Goal: Task Accomplishment & Management: Manage account settings

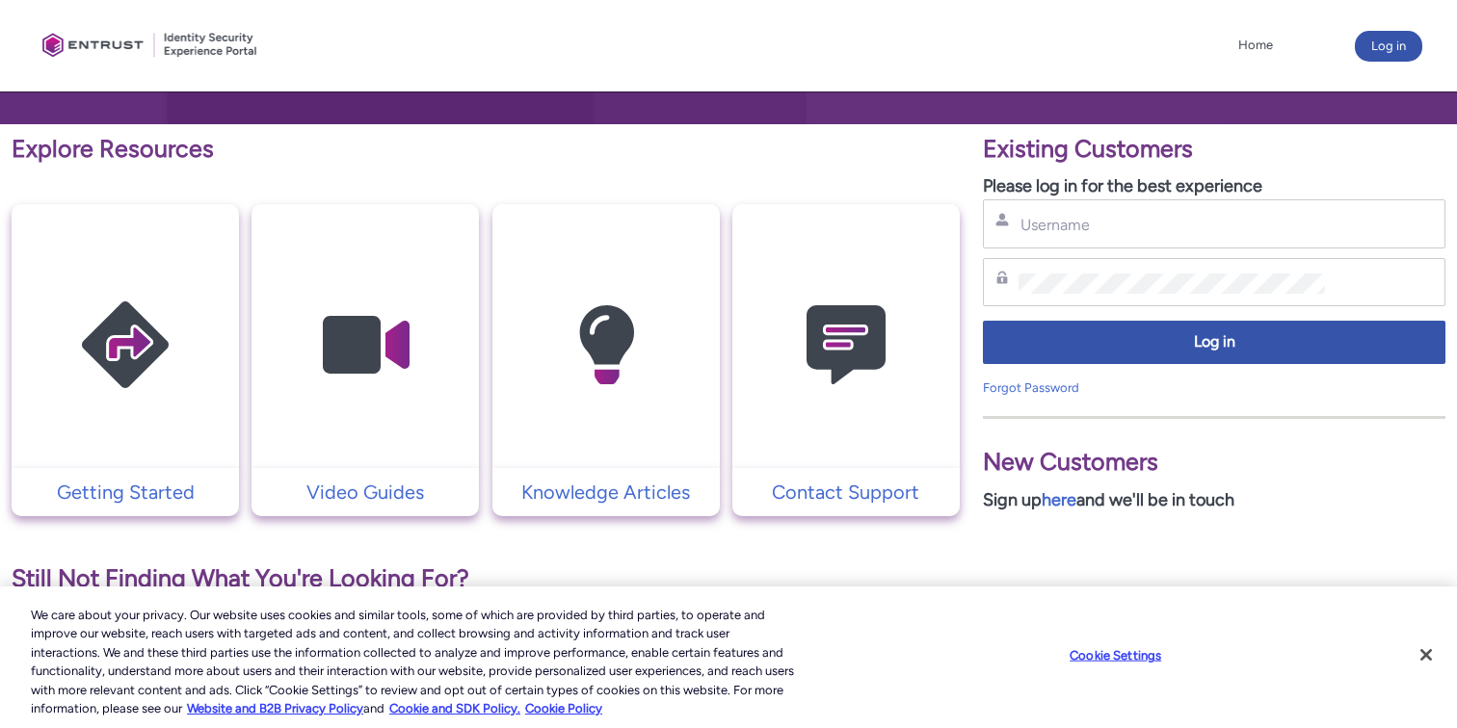
scroll to position [329, 0]
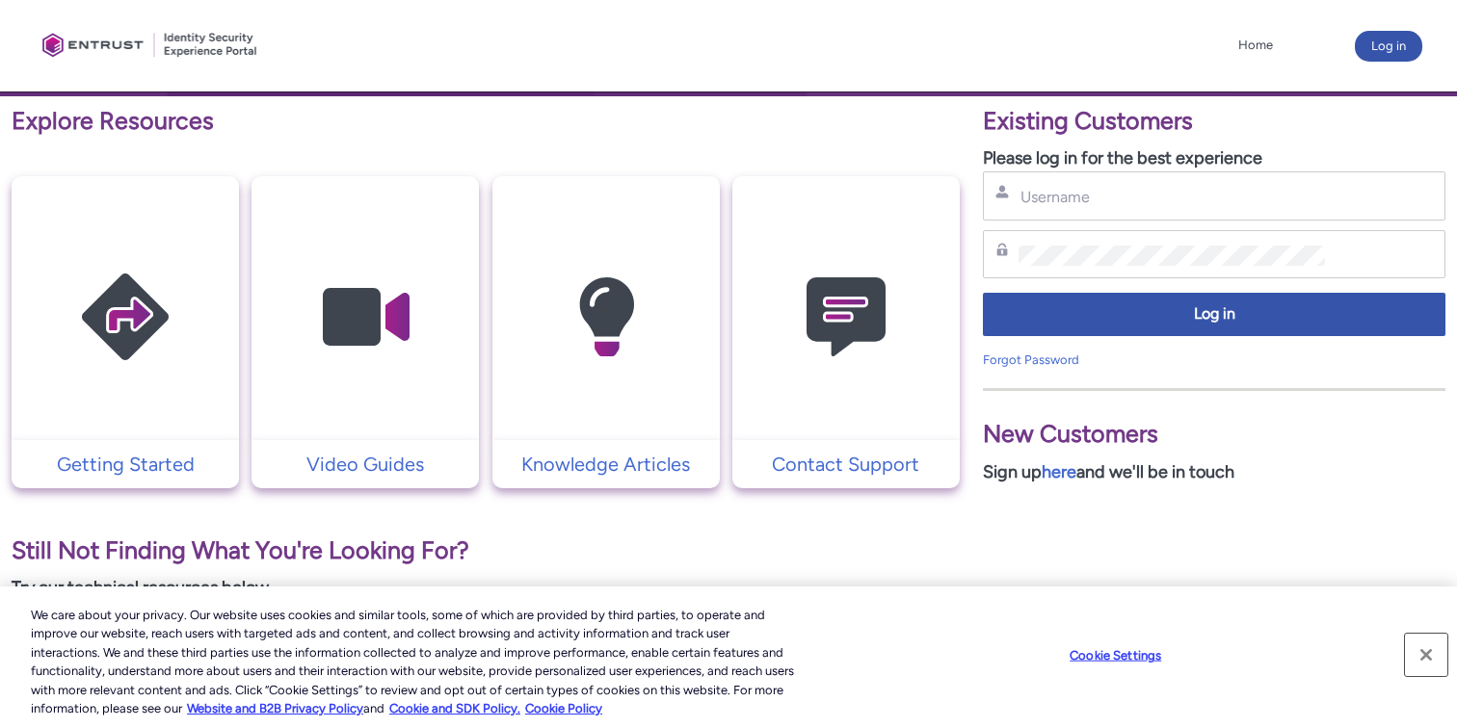
click at [1419, 644] on button "Close" at bounding box center [1426, 655] width 42 height 42
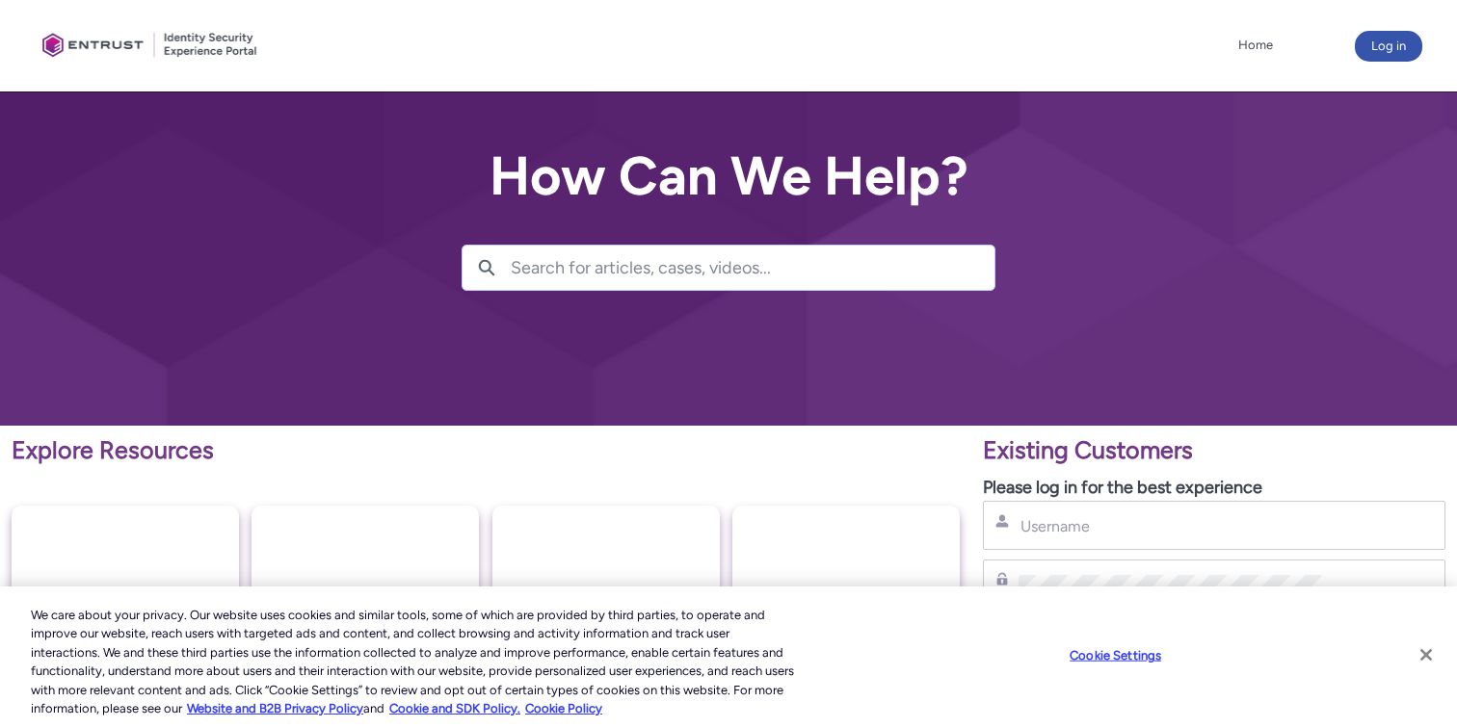
click at [1424, 647] on button "Close" at bounding box center [1426, 655] width 42 height 42
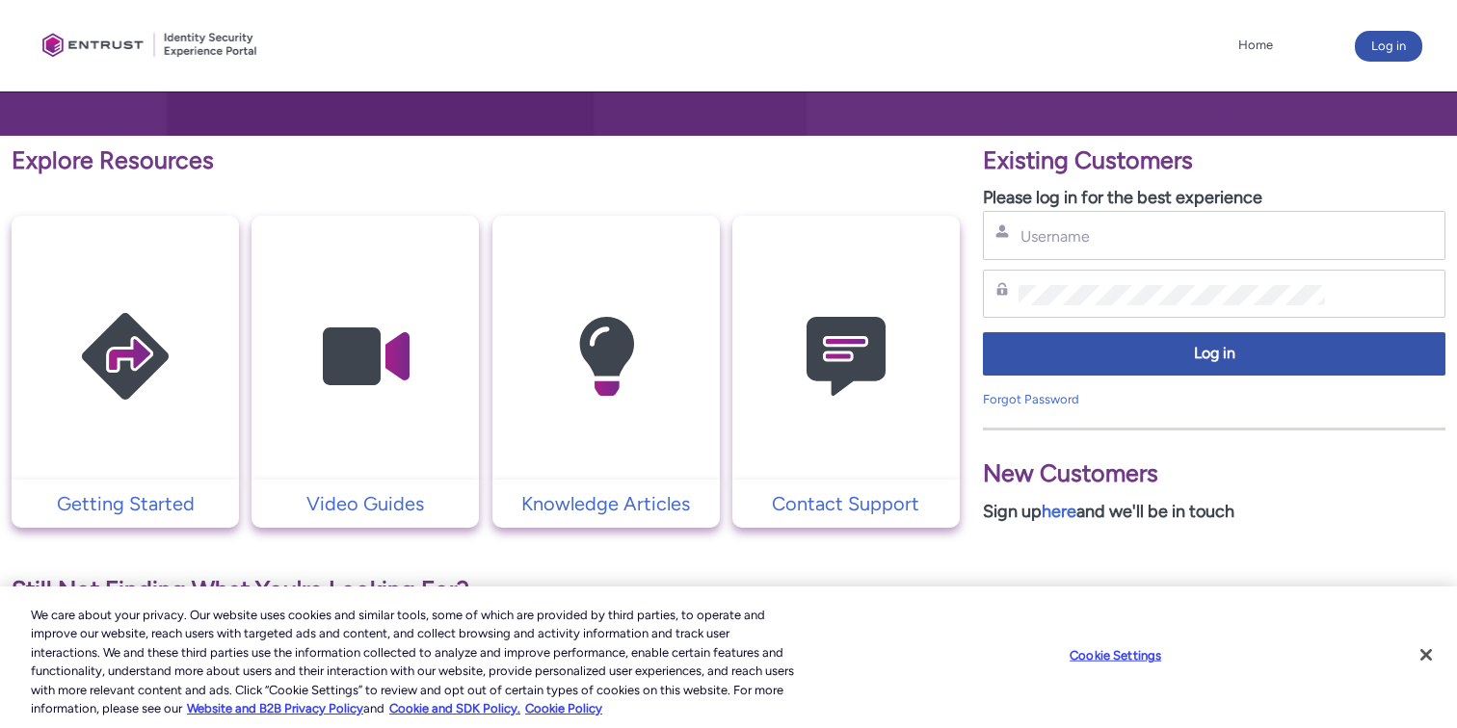
scroll to position [409, 0]
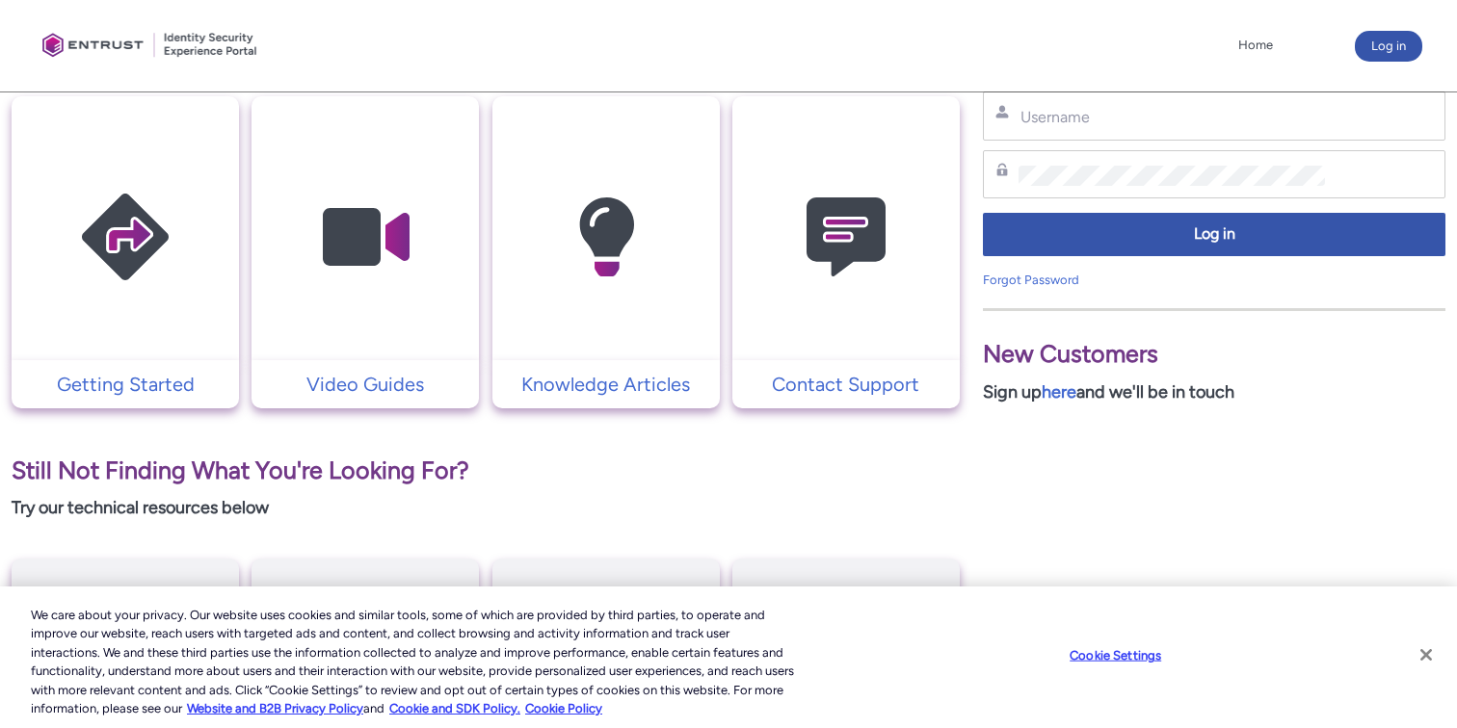
click at [1427, 657] on button "Close" at bounding box center [1426, 655] width 42 height 42
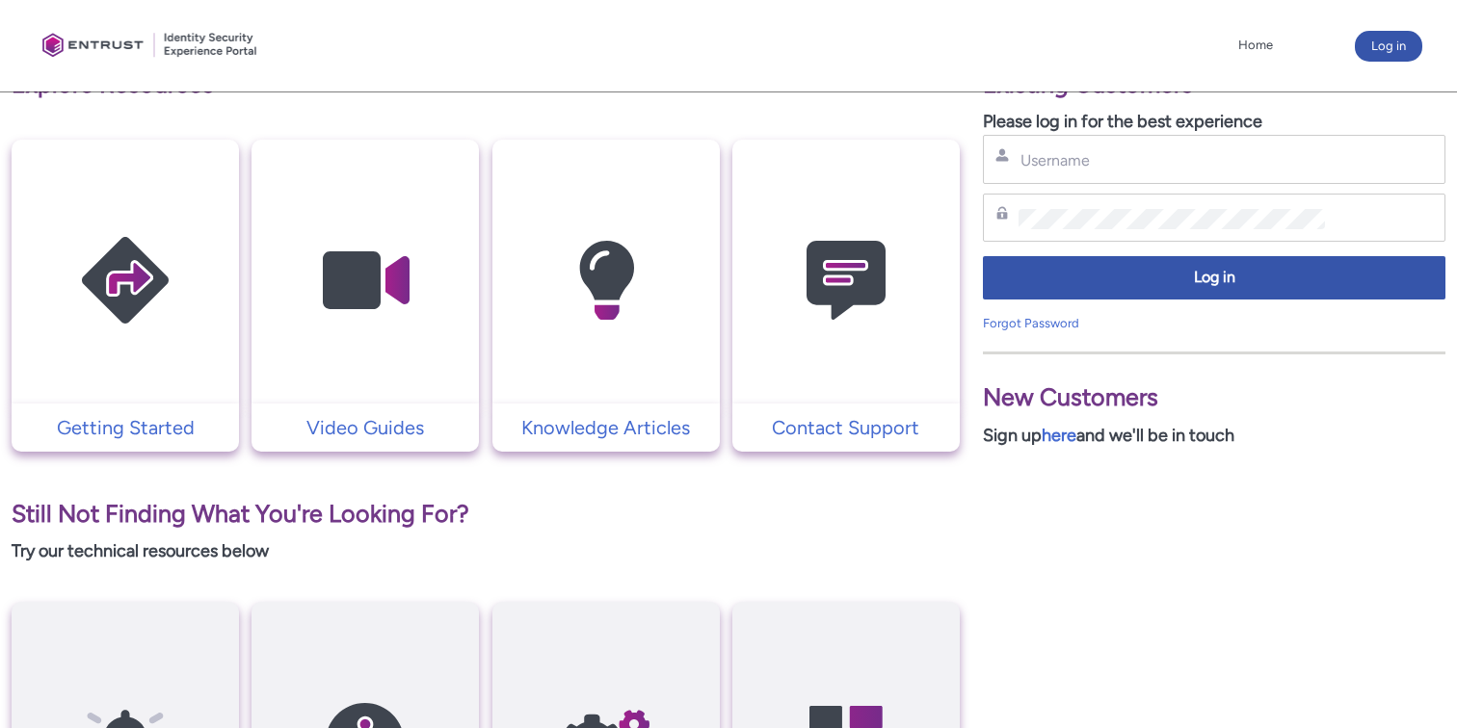
scroll to position [331, 0]
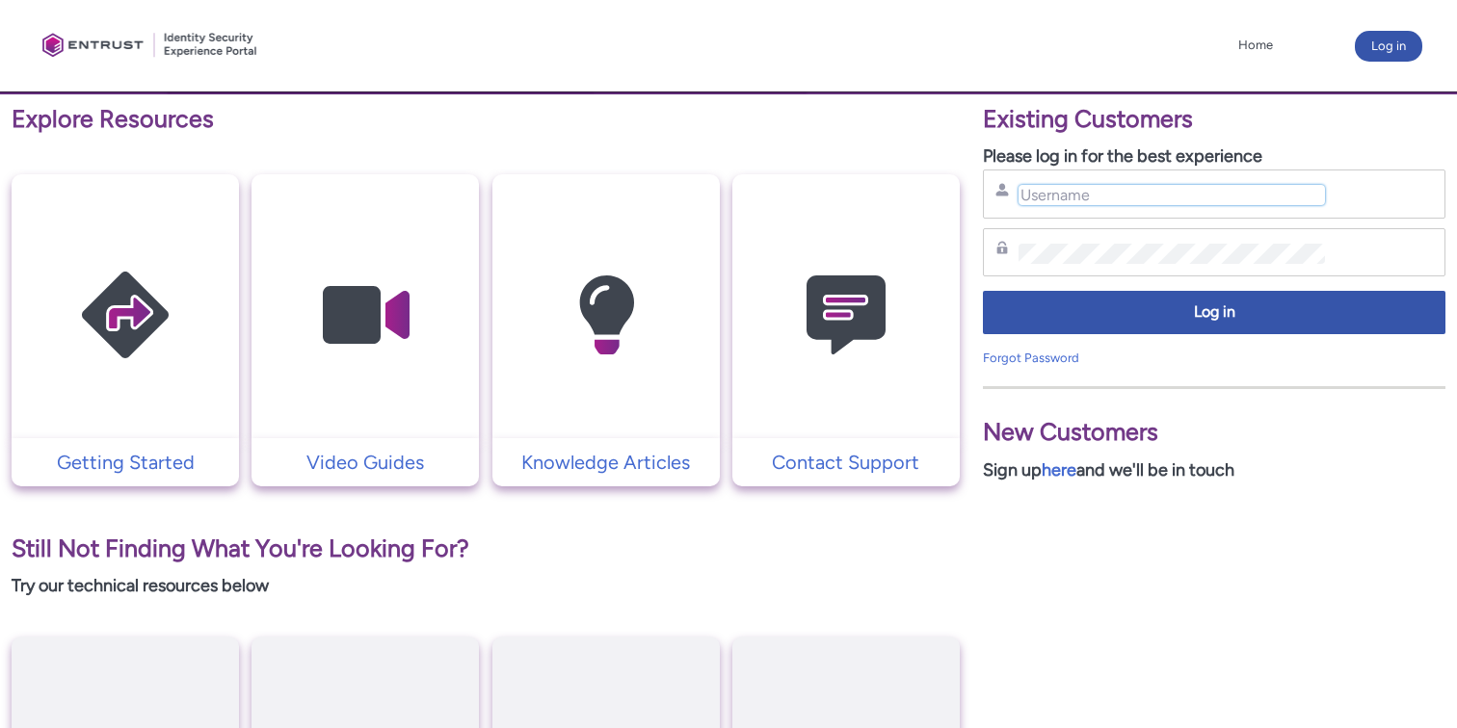
click at [1115, 204] on input "Username" at bounding box center [1171, 195] width 306 height 20
paste input "sdel@squareup.com"
click at [1050, 199] on input "sdel@squareup.com" at bounding box center [1171, 195] width 306 height 20
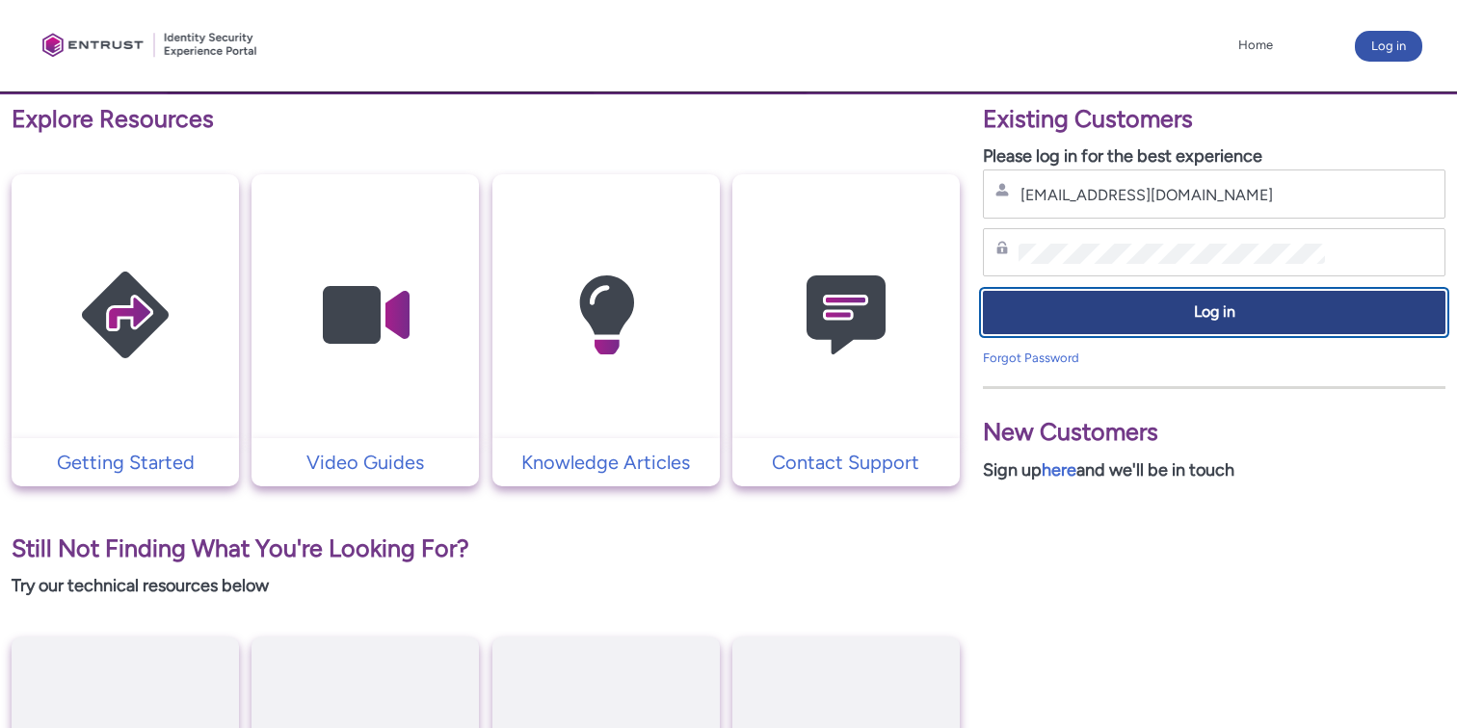
click at [1107, 314] on span "Log in" at bounding box center [1213, 313] width 437 height 22
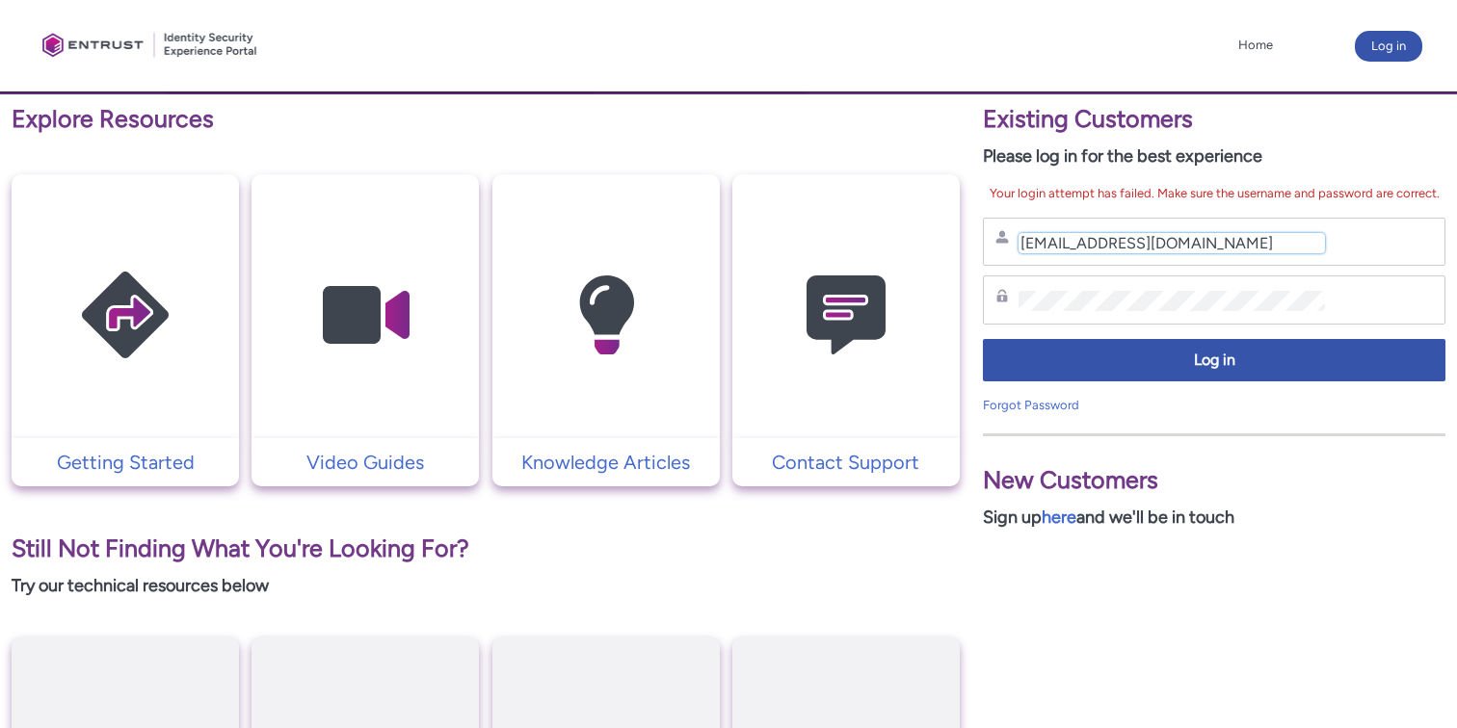
click at [1060, 239] on input "sdel+1@squareup.com" at bounding box center [1171, 243] width 306 height 20
click at [958, 303] on div "Explore Resources Getting Started Video Guides Knowledge Articles Contact Suppo…" at bounding box center [728, 521] width 1457 height 855
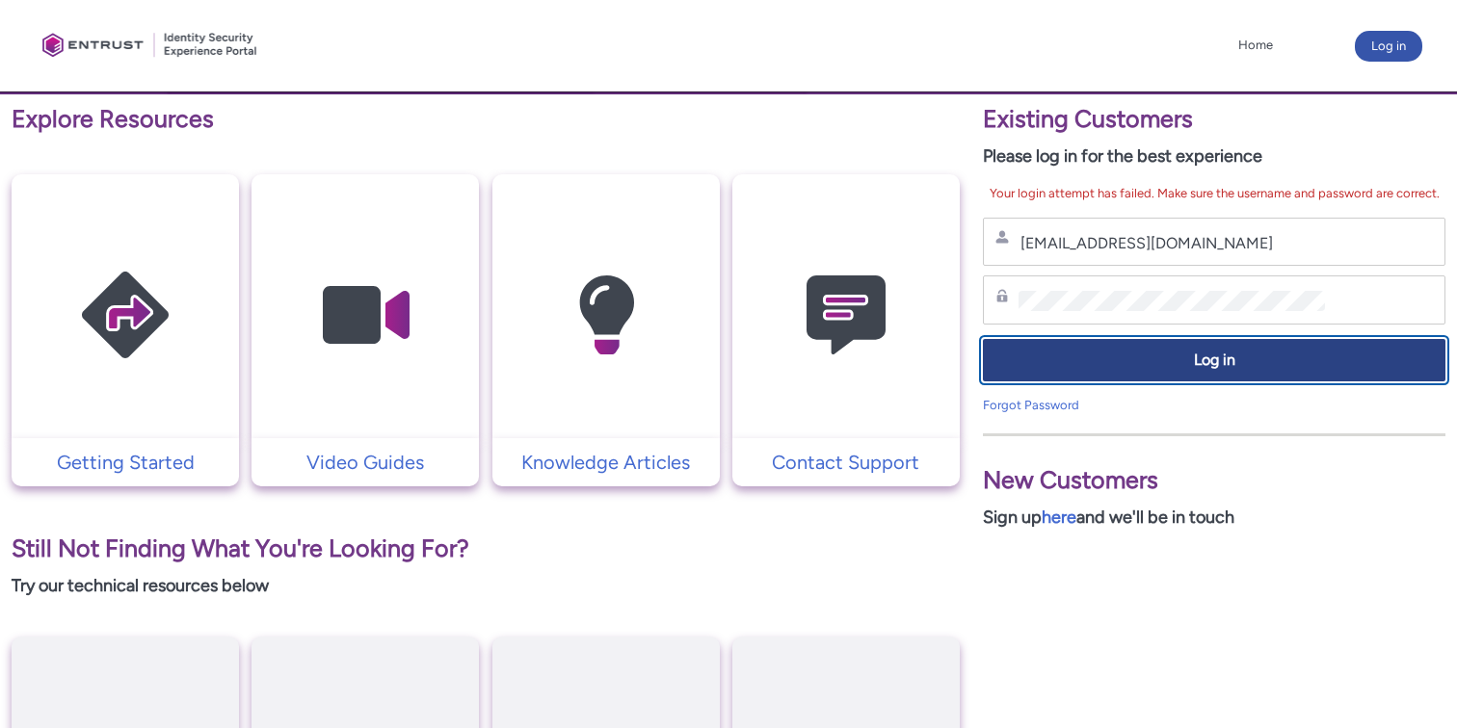
click at [1028, 369] on span "Log in" at bounding box center [1213, 361] width 437 height 22
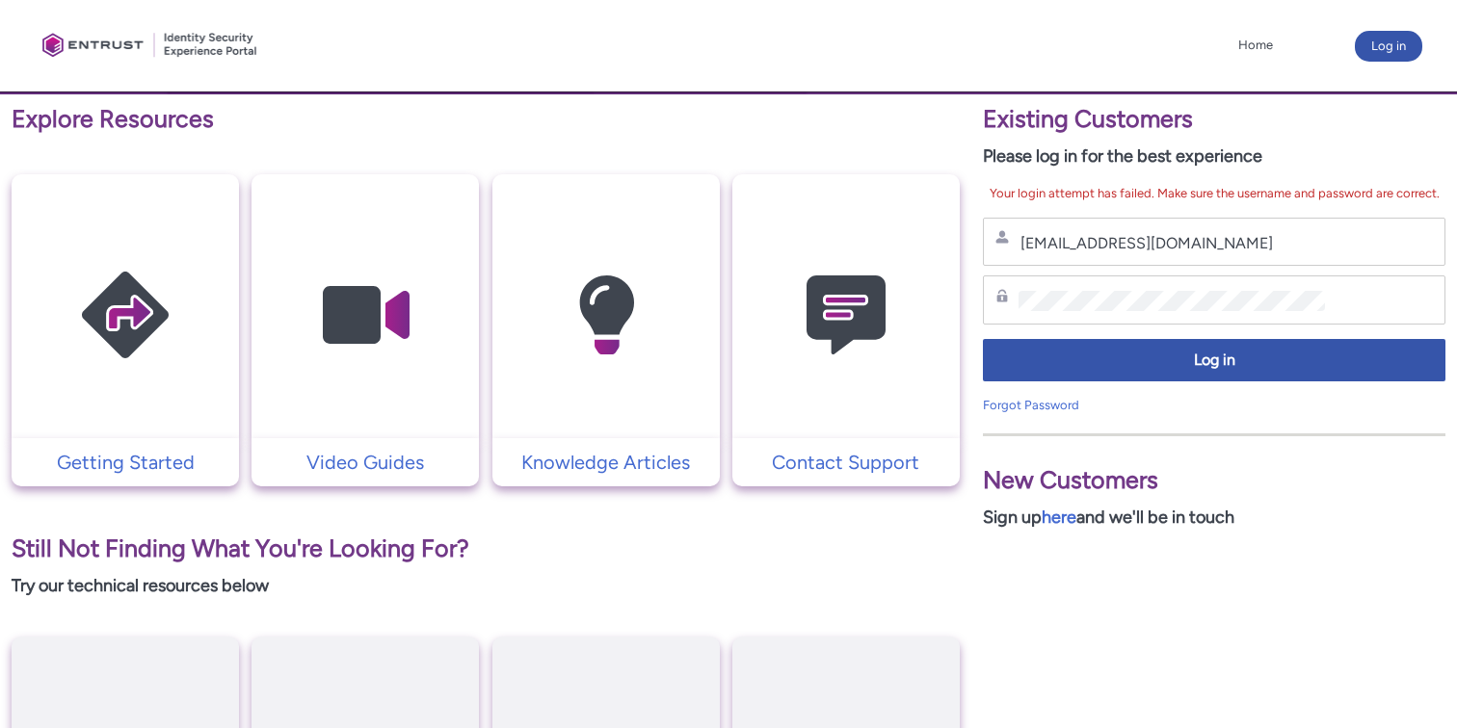
click at [1171, 381] on div "Log in" at bounding box center [1214, 365] width 462 height 63
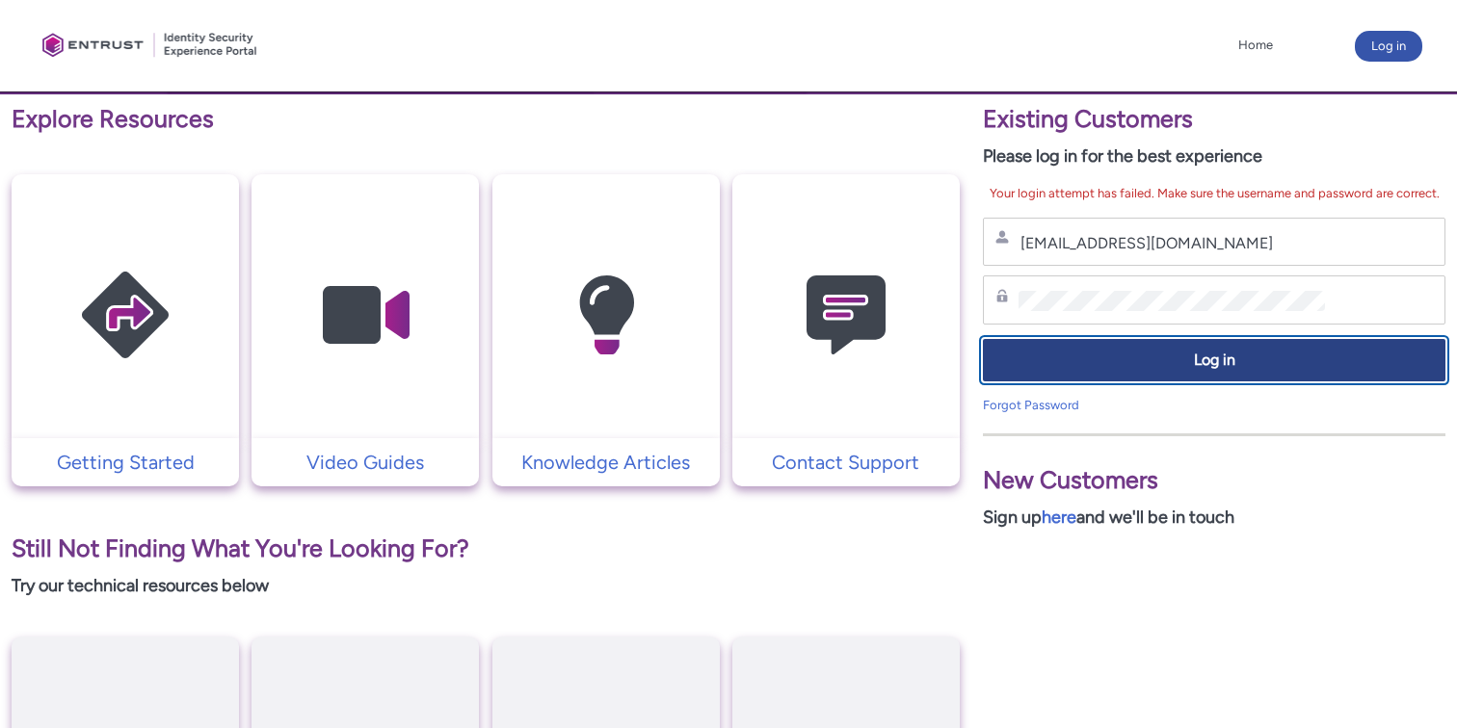
click at [1171, 362] on span "Log in" at bounding box center [1213, 361] width 437 height 22
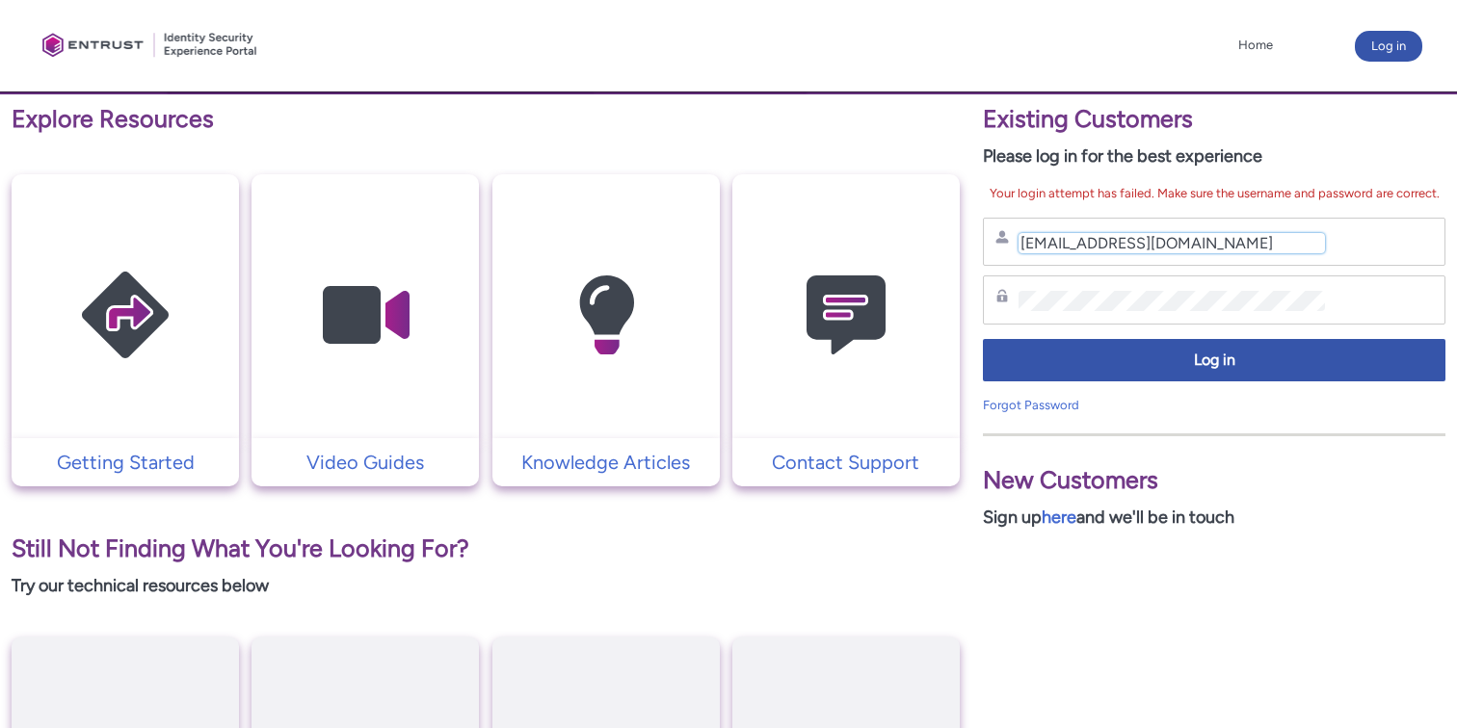
click at [1065, 237] on input "sdel+1@squareup.com" at bounding box center [1171, 243] width 306 height 20
type input "sdel@squareup.com"
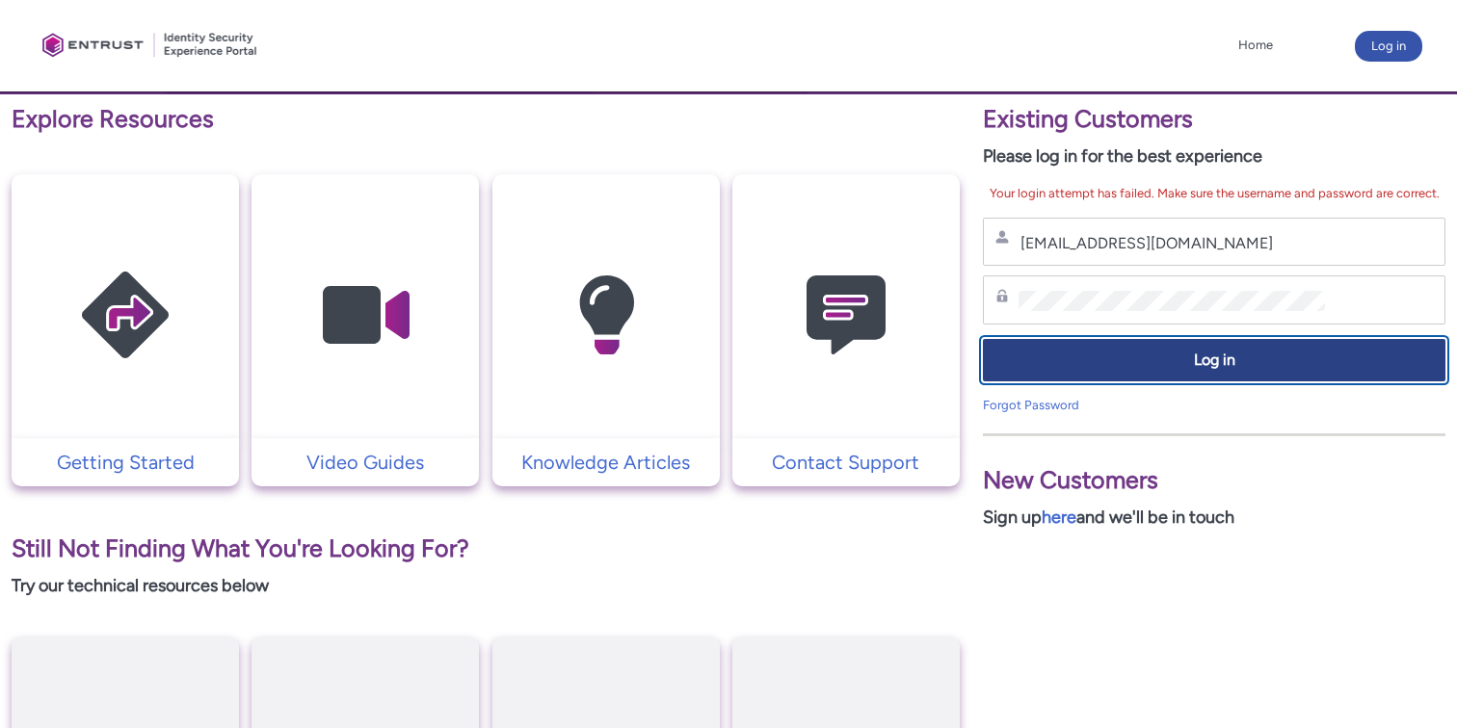
click at [1099, 361] on span "Log in" at bounding box center [1213, 361] width 437 height 22
